Goal: Task Accomplishment & Management: Complete application form

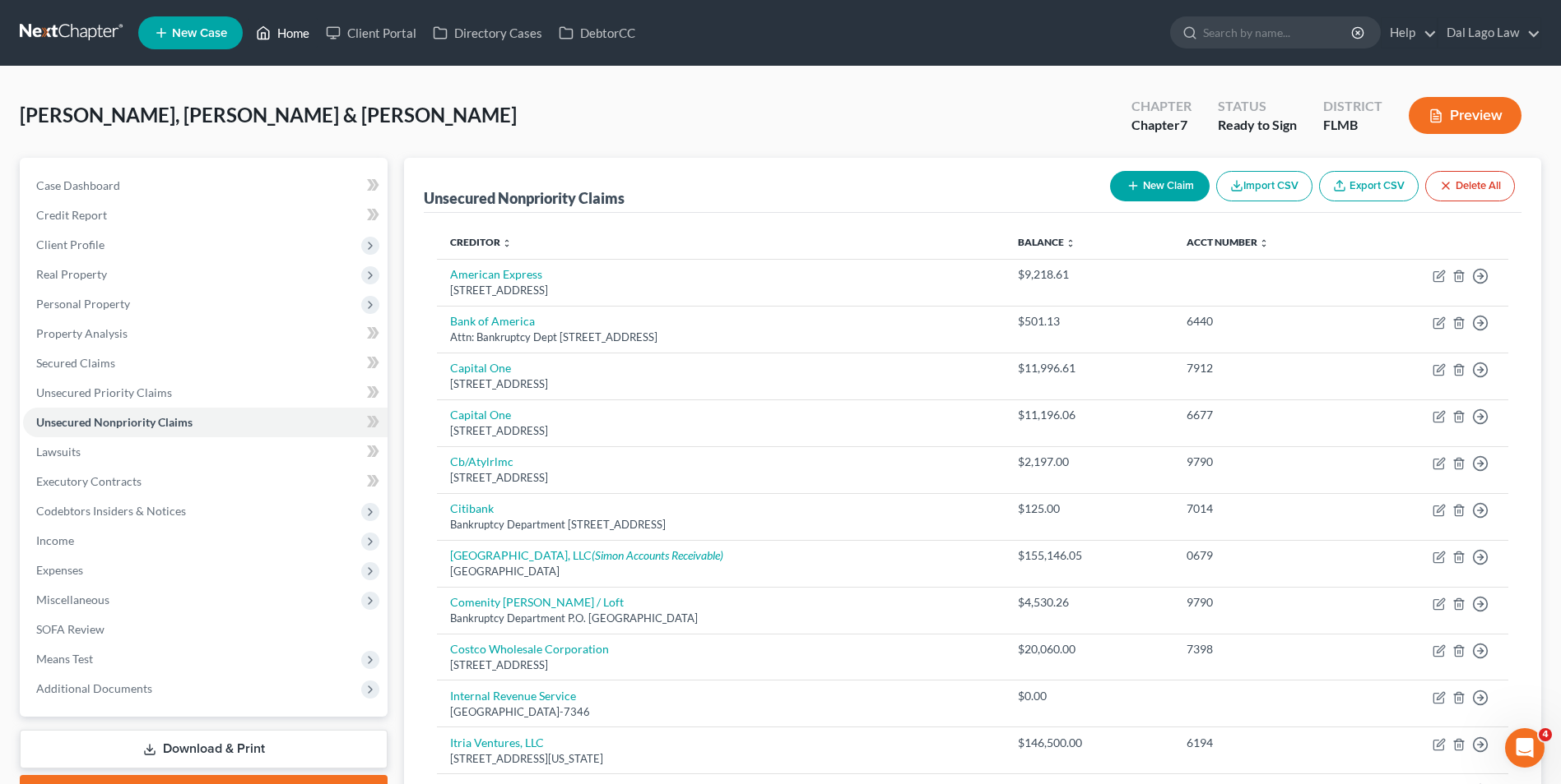
click at [293, 24] on link "Home" at bounding box center [283, 33] width 70 height 29
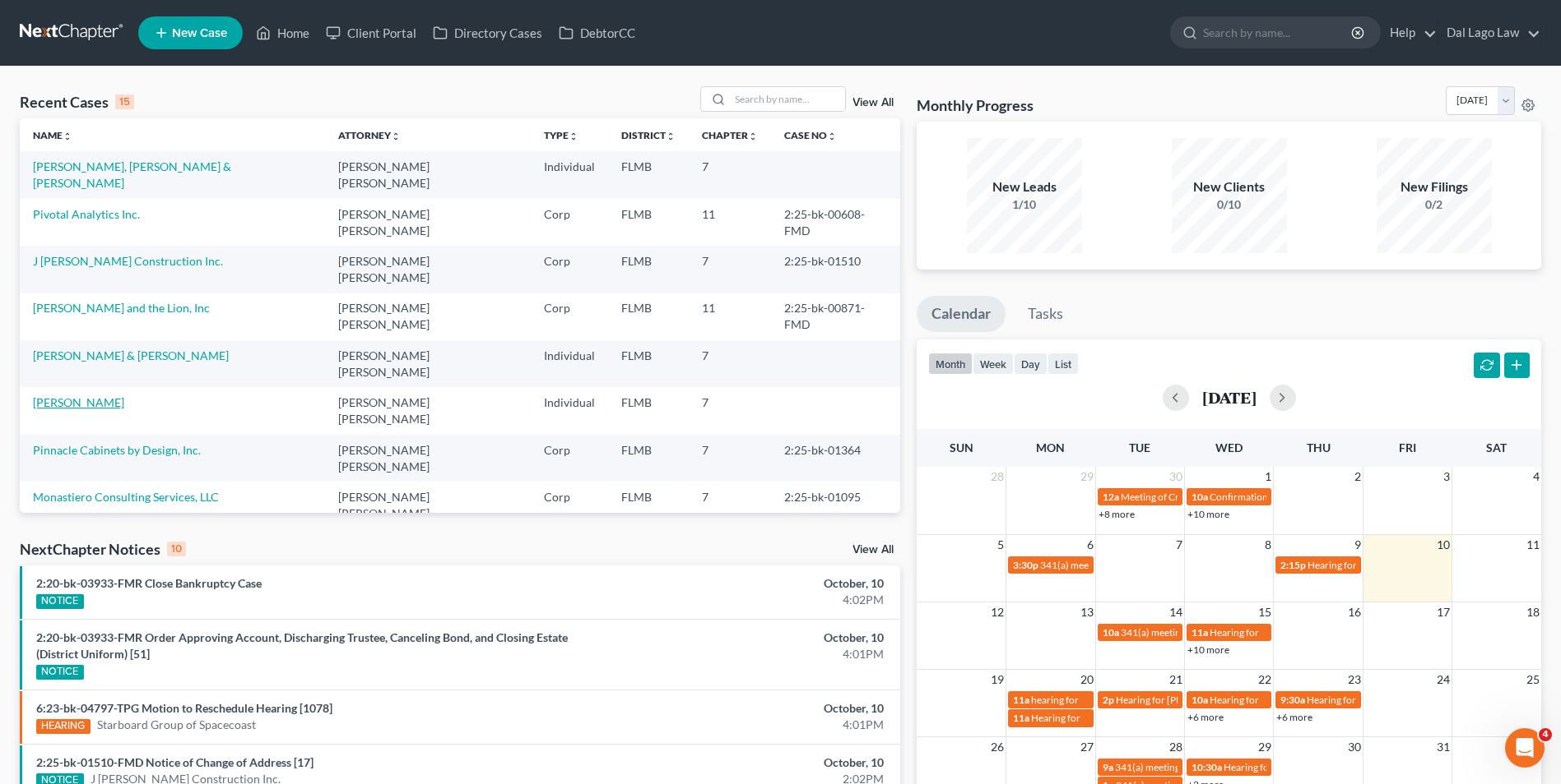
click at [93, 395] on link "[PERSON_NAME]" at bounding box center [79, 402] width 91 height 14
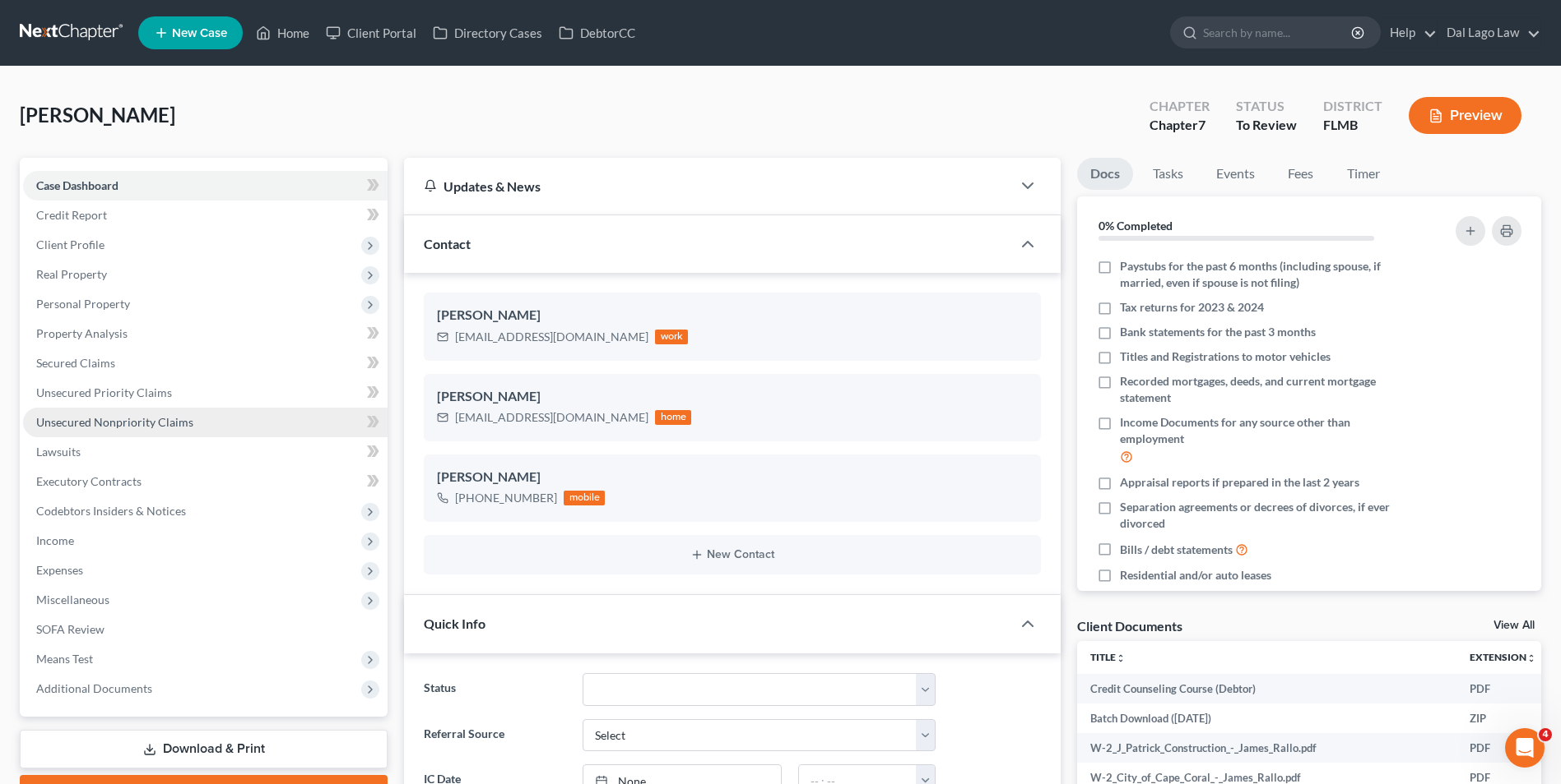
click at [130, 428] on span "Unsecured Nonpriority Claims" at bounding box center [115, 422] width 157 height 14
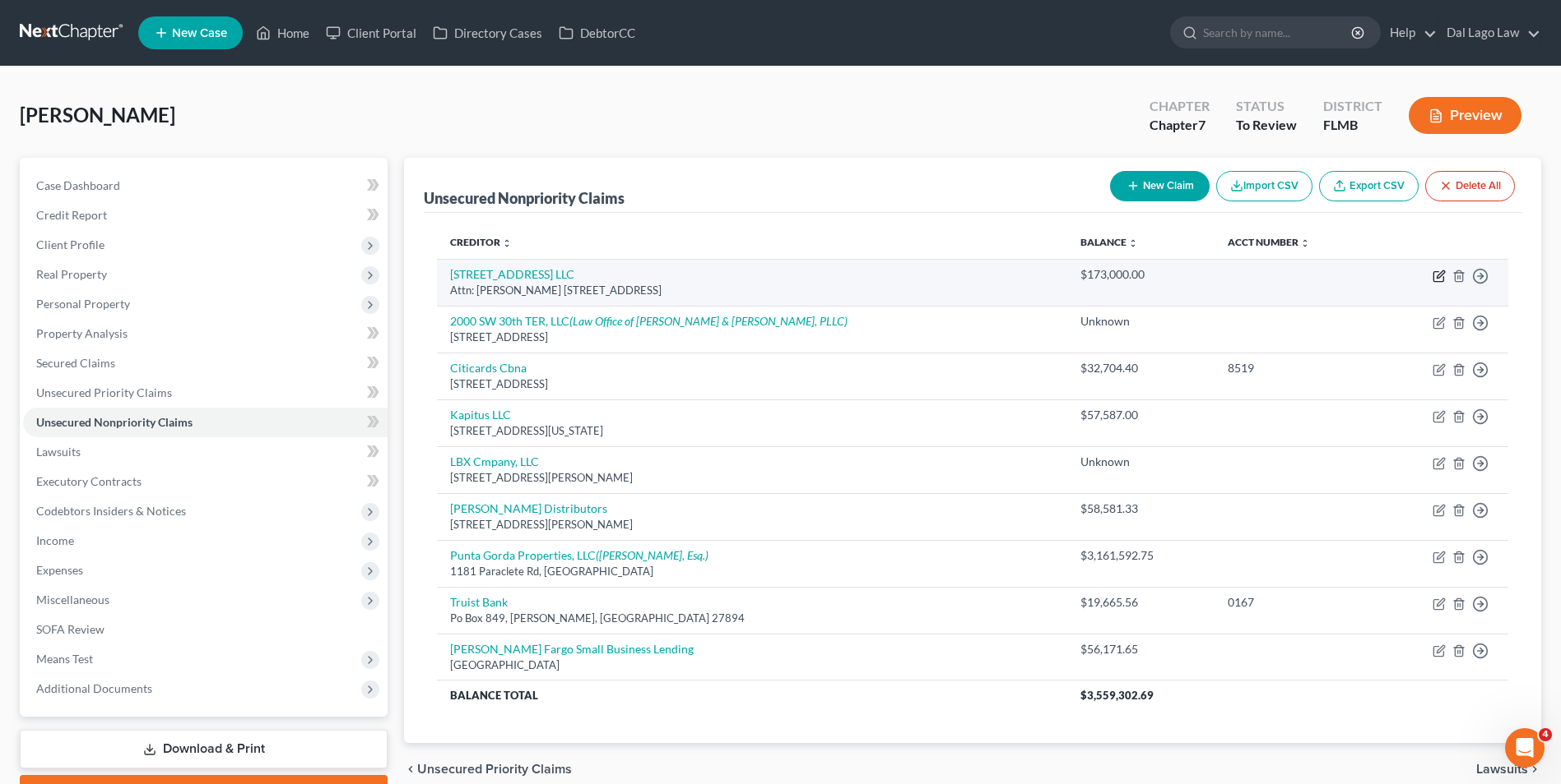
click at [1441, 276] on icon "button" at bounding box center [1439, 277] width 14 height 14
select select "9"
select select "14"
select select "3"
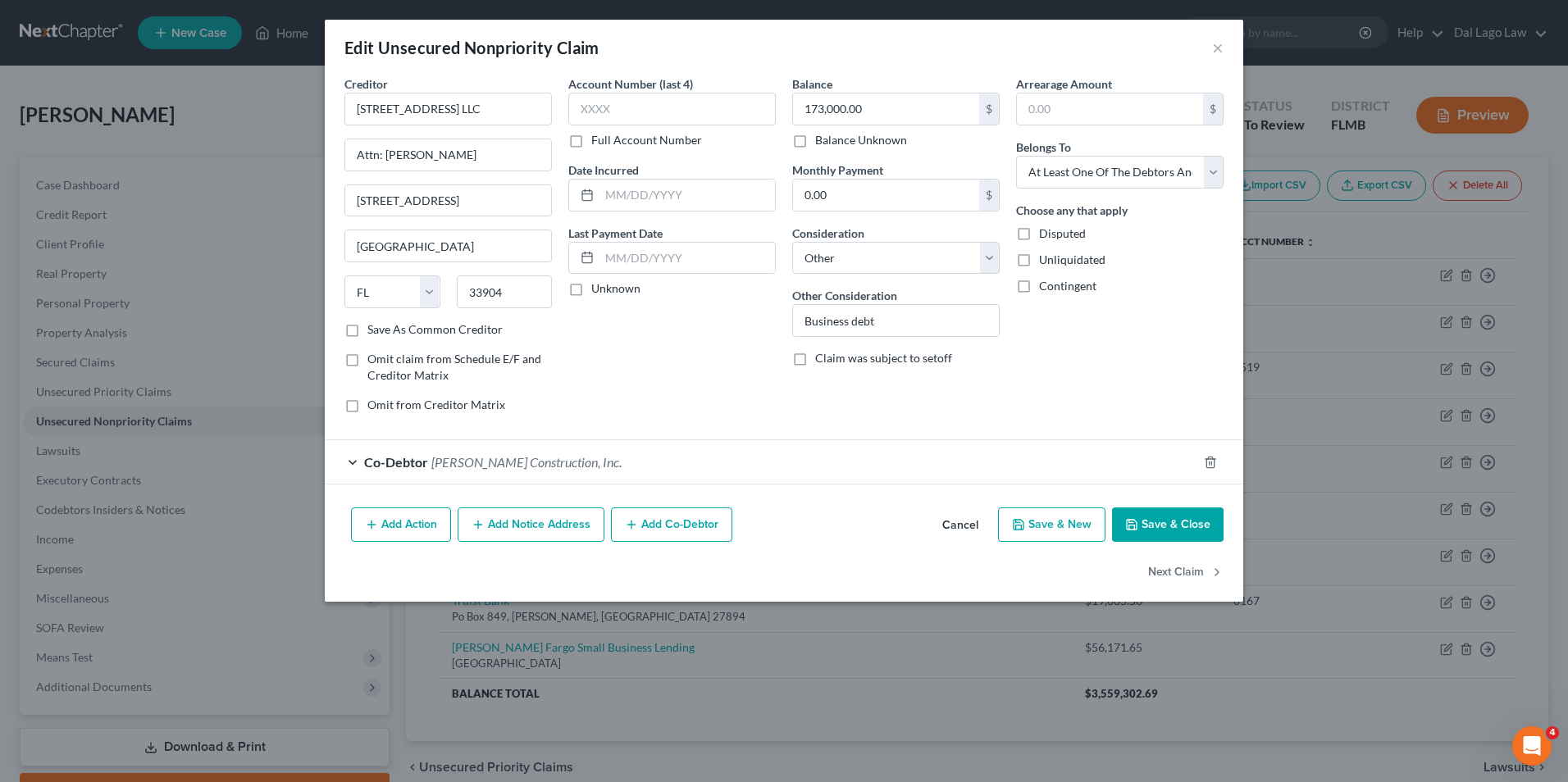
click at [1039, 229] on label "Disputed" at bounding box center [1062, 234] width 47 height 16
click at [1046, 229] on input "Disputed" at bounding box center [1051, 231] width 11 height 11
checkbox input "true"
click at [1159, 528] on button "Save & Close" at bounding box center [1168, 525] width 111 height 35
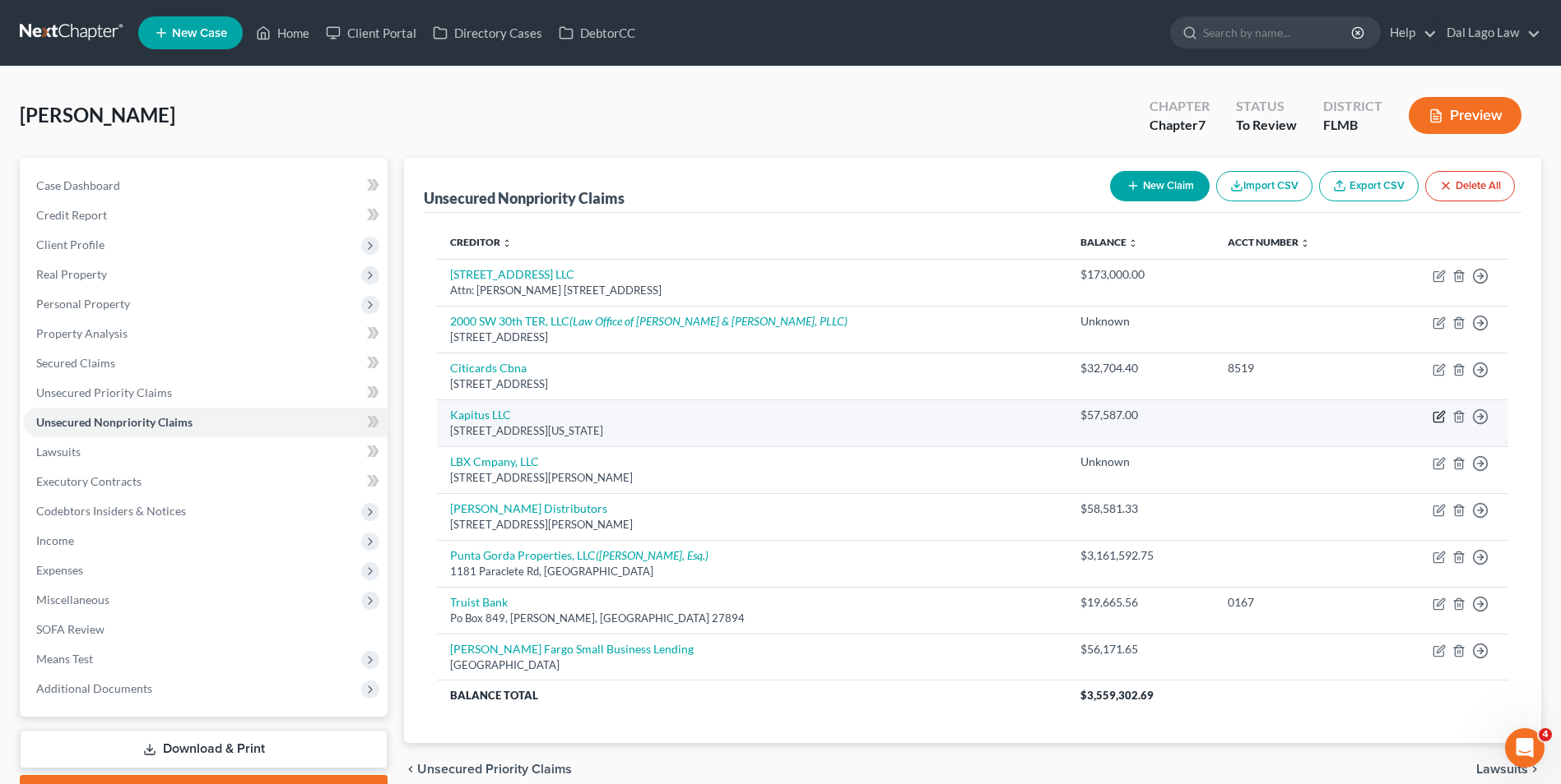
click at [1438, 413] on icon "button" at bounding box center [1438, 417] width 10 height 10
select select "35"
select select "14"
select select "3"
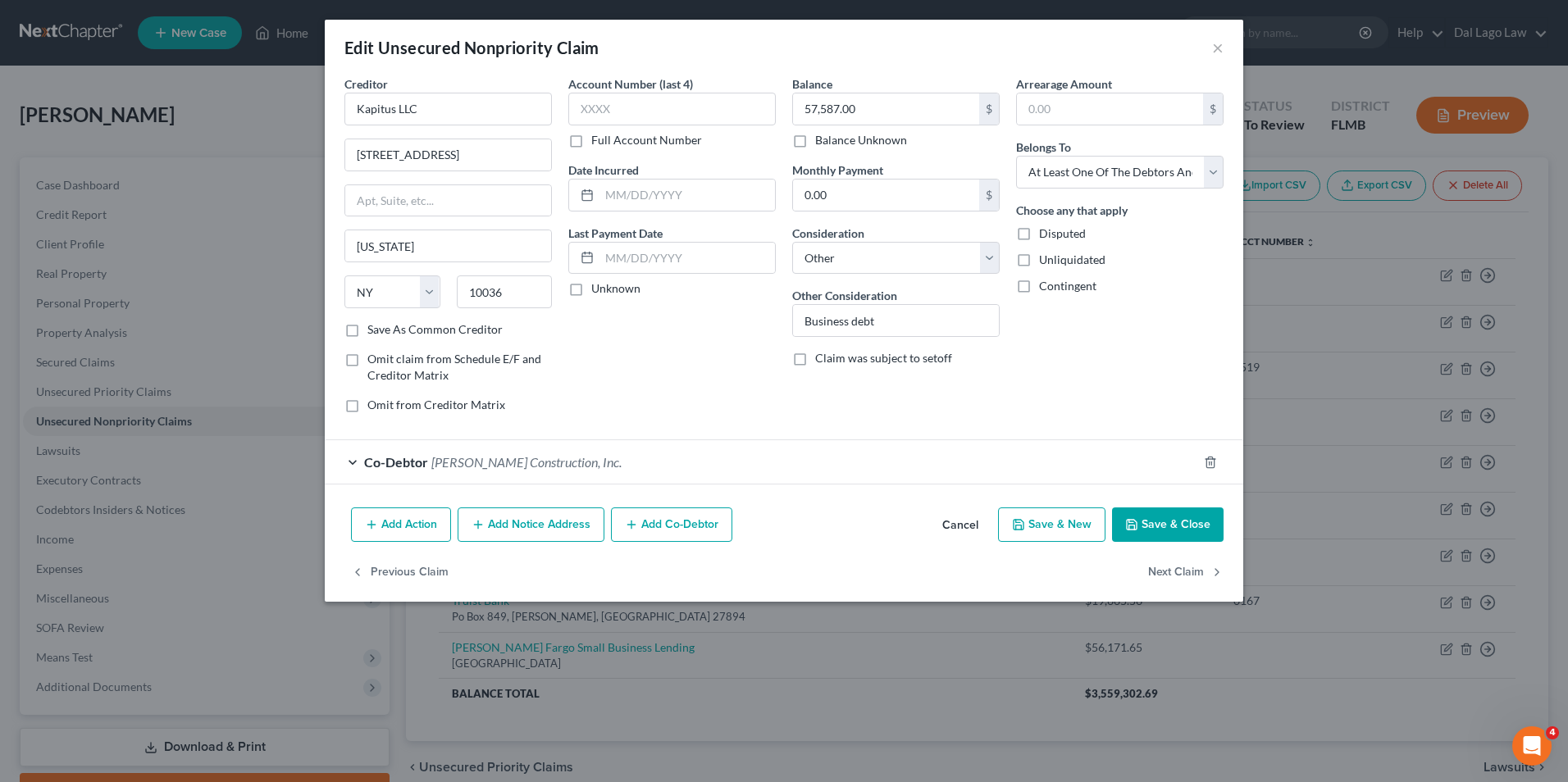
click at [1039, 281] on label "Contingent" at bounding box center [1067, 286] width 57 height 16
click at [1046, 281] on input "Contingent" at bounding box center [1051, 283] width 11 height 11
checkbox input "true"
click at [1176, 535] on button "Save & Close" at bounding box center [1168, 525] width 111 height 35
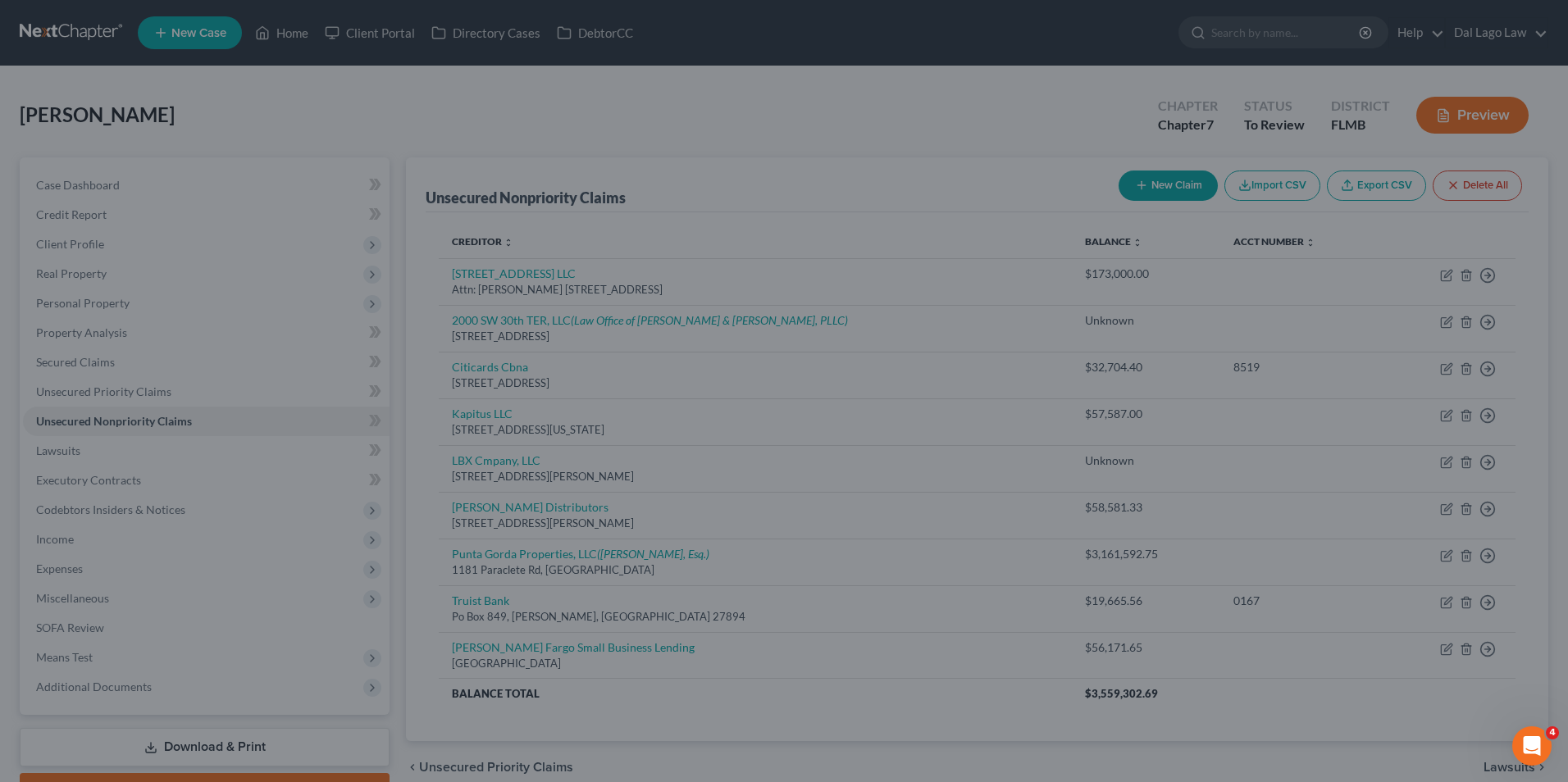
type input "0"
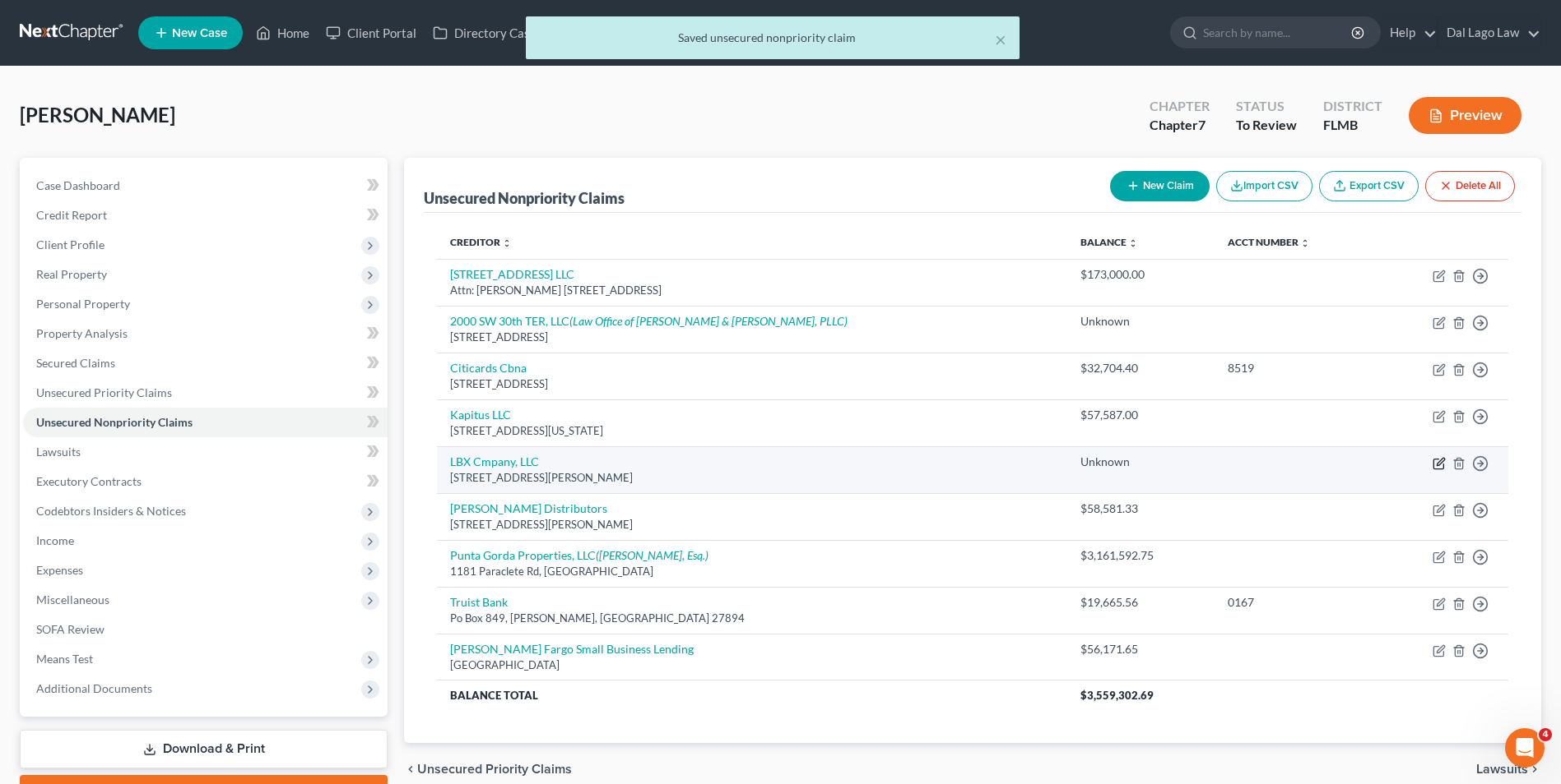
click at [1438, 462] on icon "button" at bounding box center [1440, 461] width 8 height 8
select select "18"
select select "14"
select select "3"
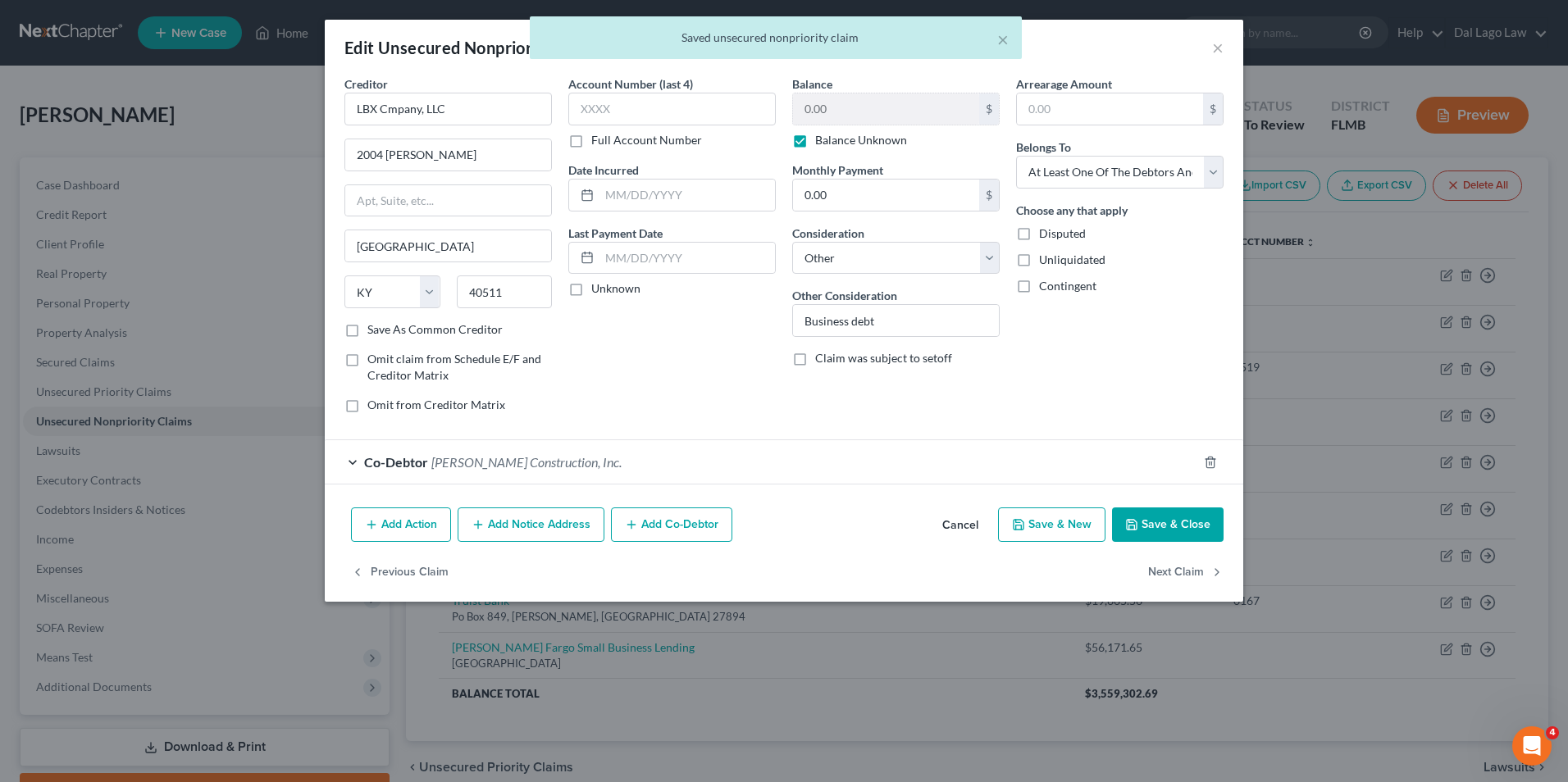
click at [1039, 287] on label "Contingent" at bounding box center [1067, 286] width 57 height 16
click at [1046, 287] on input "Contingent" at bounding box center [1051, 283] width 11 height 11
checkbox input "true"
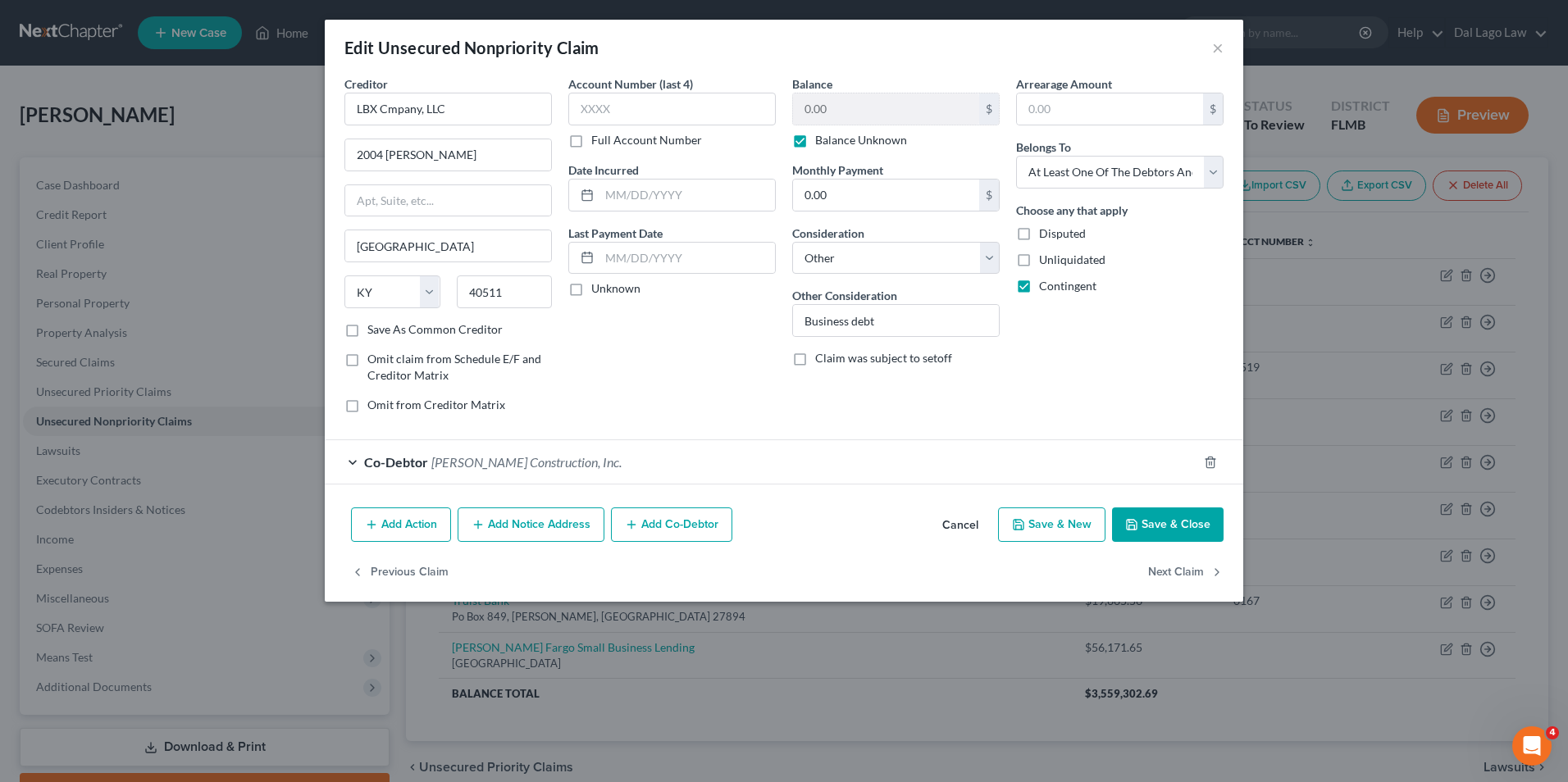
click at [1164, 517] on button "Save & Close" at bounding box center [1168, 525] width 111 height 35
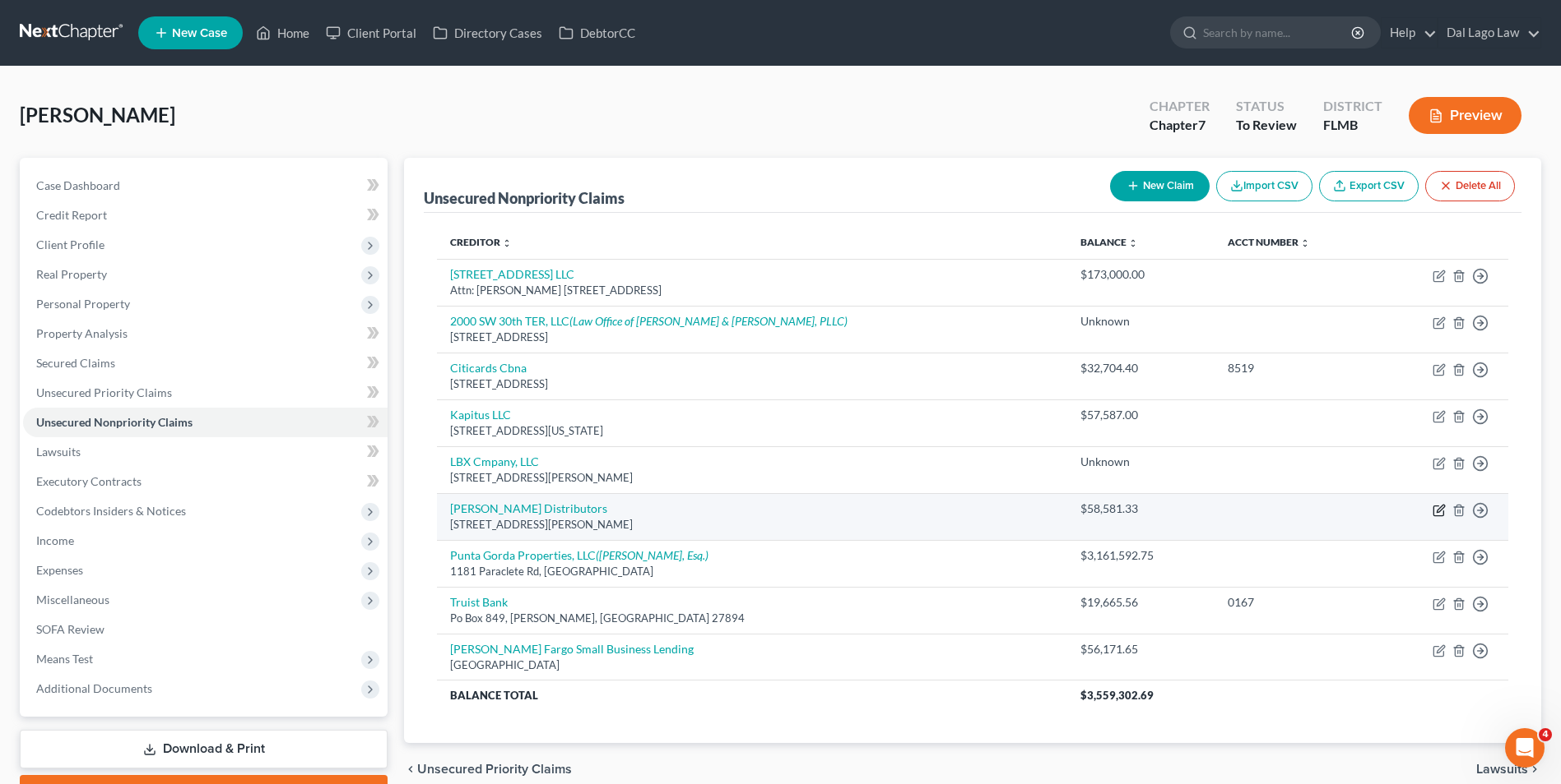
click at [1440, 509] on icon "button" at bounding box center [1439, 511] width 14 height 14
select select "14"
select select "3"
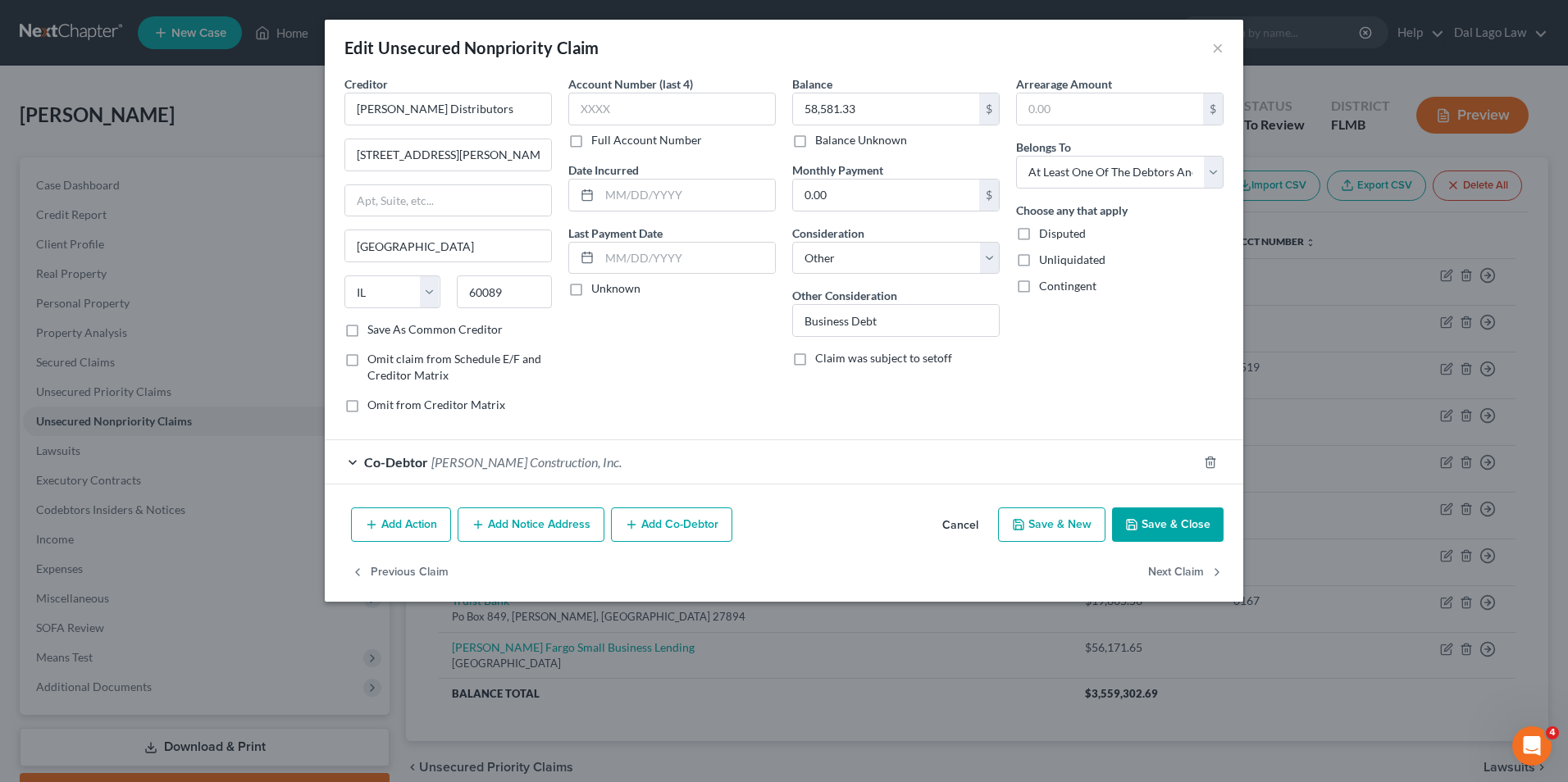
click at [1039, 289] on label "Contingent" at bounding box center [1067, 286] width 57 height 16
click at [1046, 289] on input "Contingent" at bounding box center [1051, 283] width 11 height 11
checkbox input "true"
click at [1177, 532] on button "Save & Close" at bounding box center [1168, 525] width 111 height 35
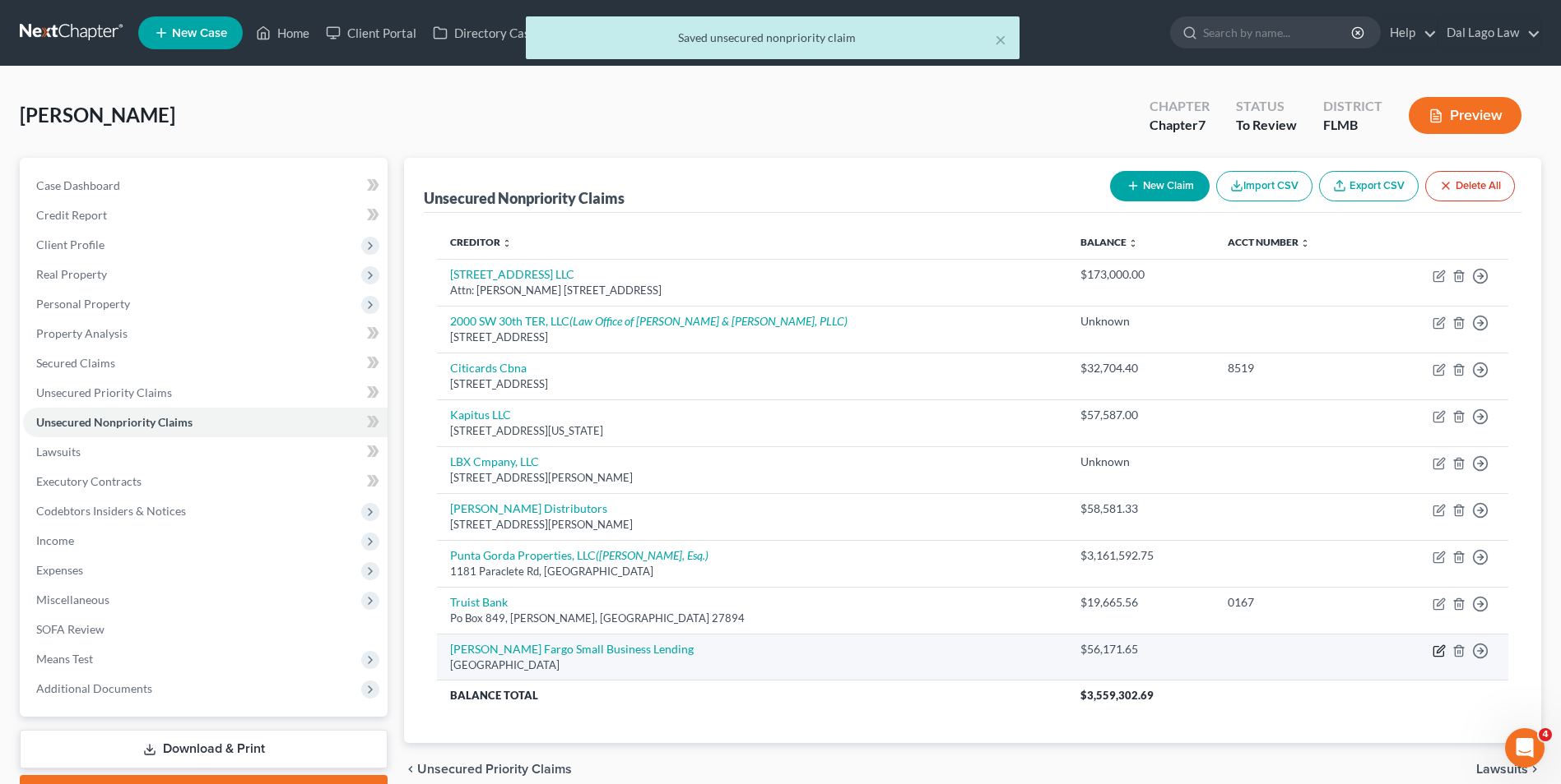
click at [1435, 653] on icon "button" at bounding box center [1439, 652] width 14 height 14
select select "4"
select select "14"
select select "3"
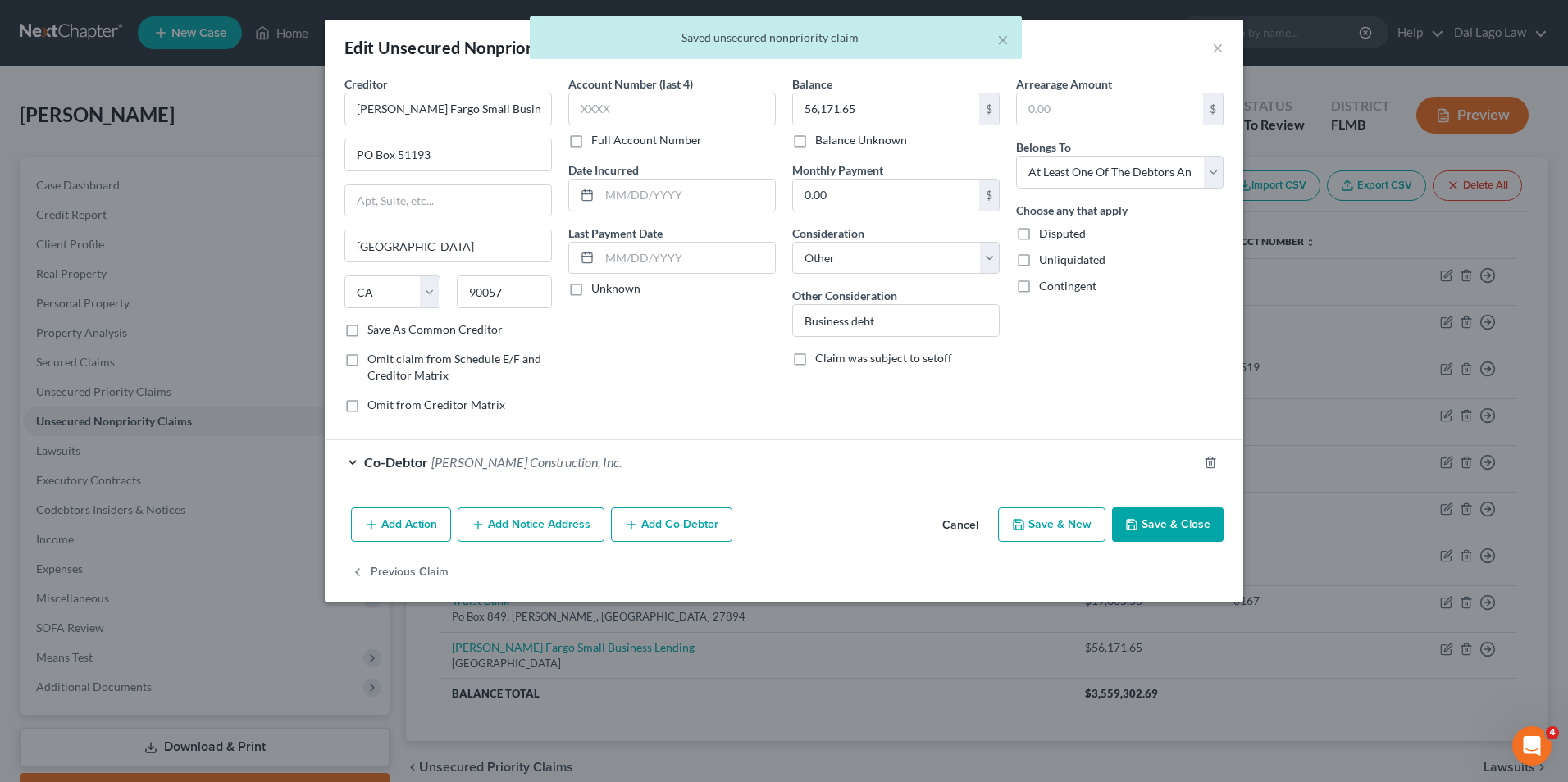
click at [1039, 286] on label "Contingent" at bounding box center [1067, 286] width 57 height 16
click at [1046, 286] on input "Contingent" at bounding box center [1051, 283] width 11 height 11
checkbox input "true"
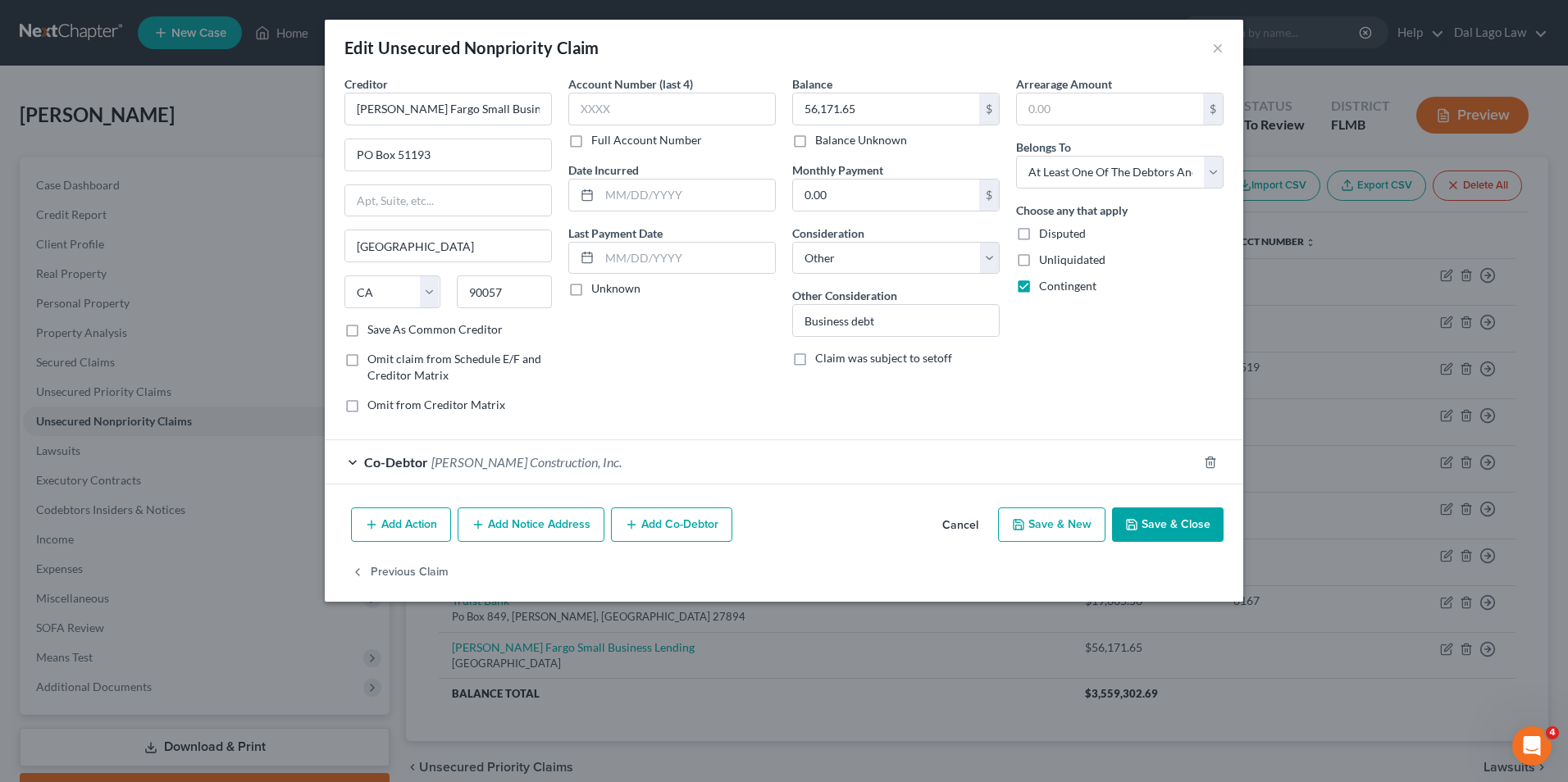
click at [1170, 521] on button "Save & Close" at bounding box center [1168, 525] width 111 height 35
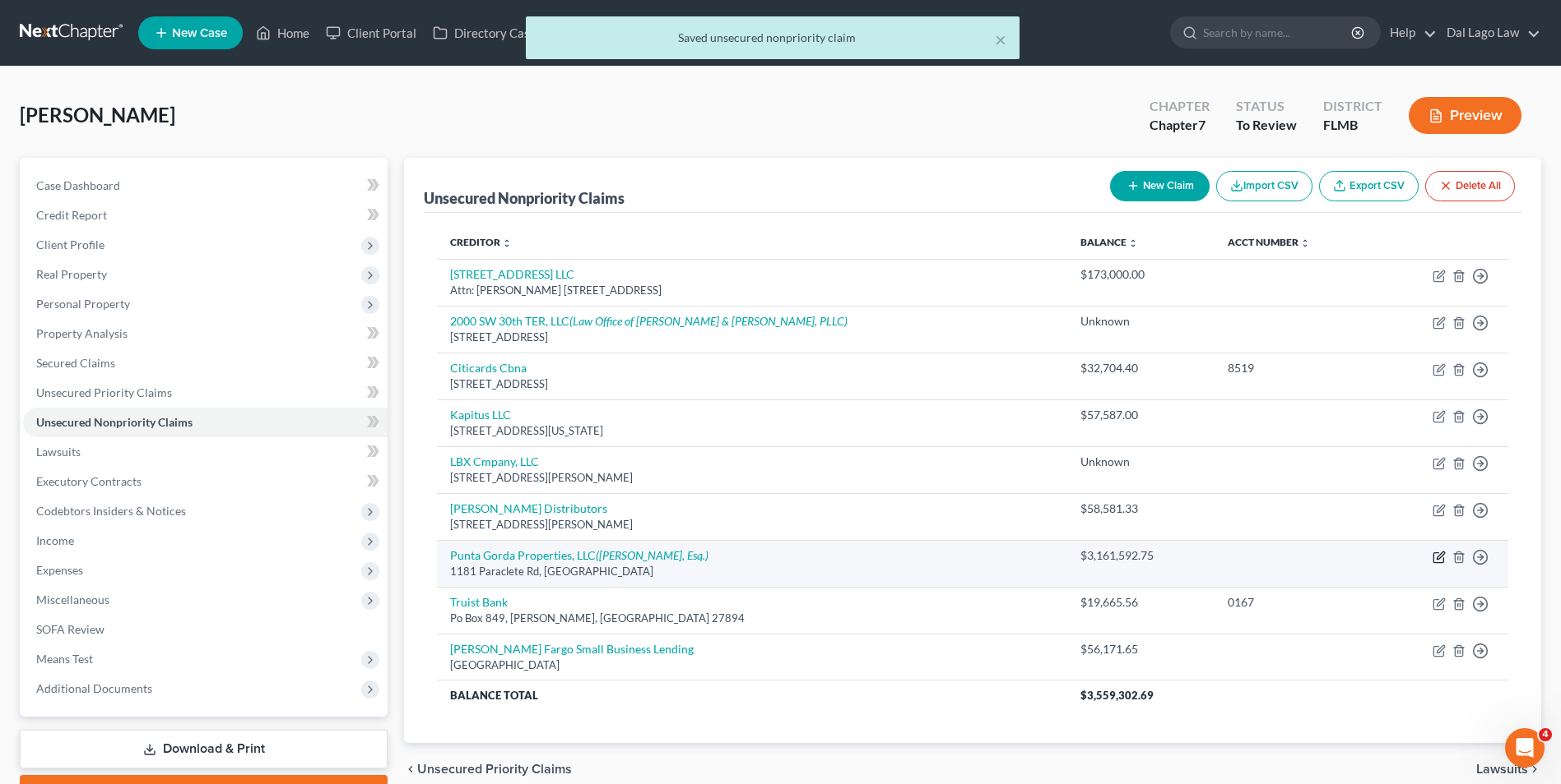
click at [1439, 554] on icon "button" at bounding box center [1439, 558] width 14 height 14
select select "9"
select select "14"
select select "3"
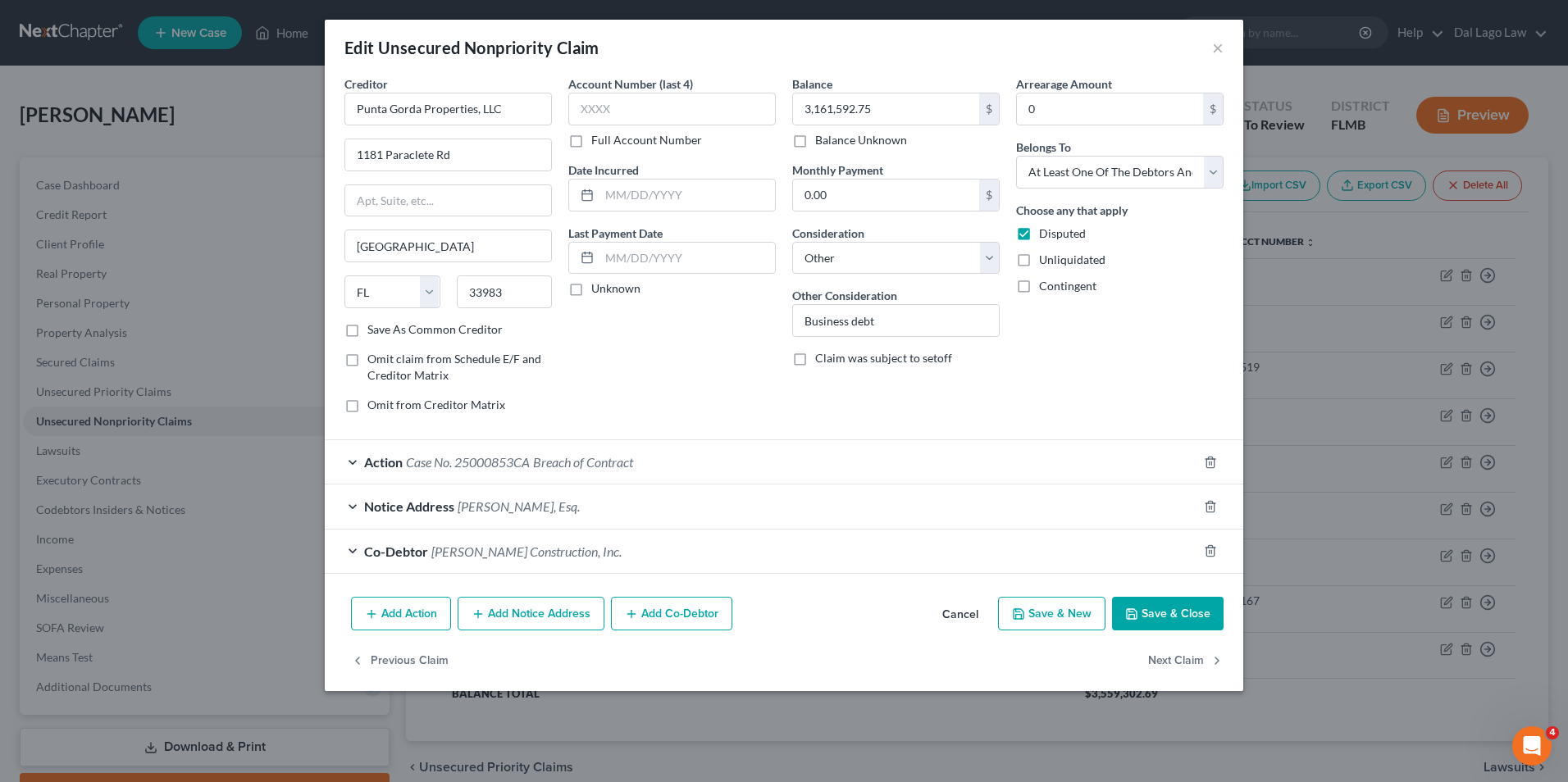
click at [972, 609] on button "Cancel" at bounding box center [960, 615] width 62 height 33
